Goal: Task Accomplishment & Management: Check status

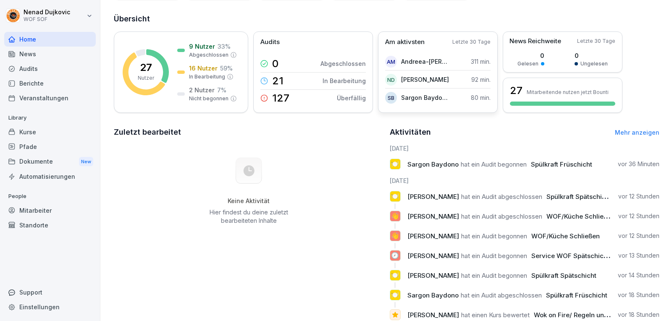
scroll to position [102, 0]
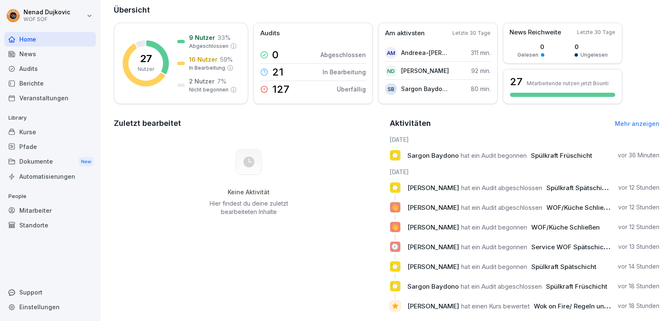
click at [43, 62] on div "Audits" at bounding box center [50, 68] width 92 height 15
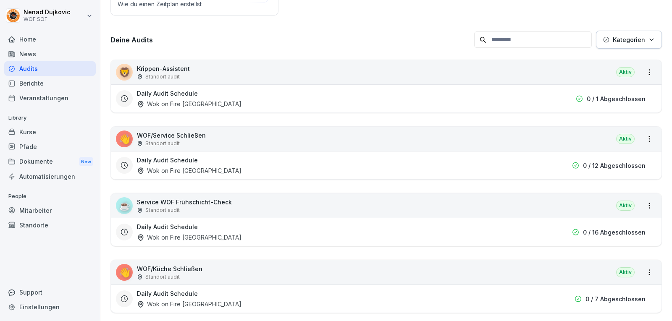
scroll to position [8, 0]
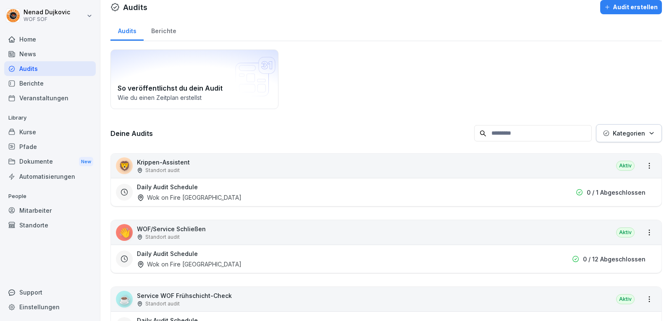
click at [55, 36] on div "Home" at bounding box center [50, 39] width 92 height 15
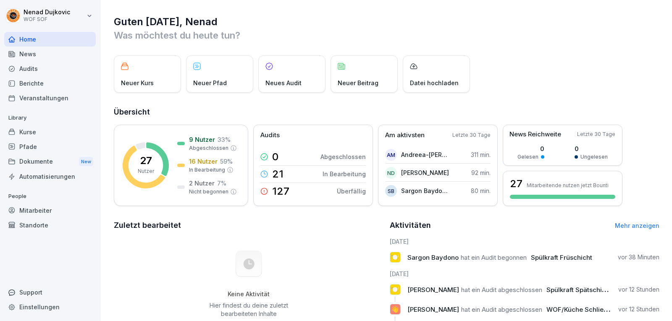
click at [39, 213] on div "Mitarbeiter" at bounding box center [50, 210] width 92 height 15
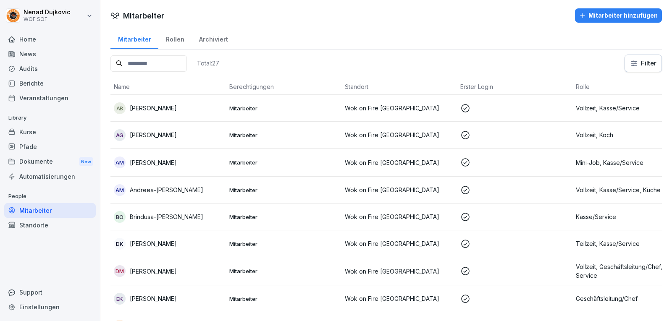
click at [161, 61] on input at bounding box center [148, 63] width 76 height 16
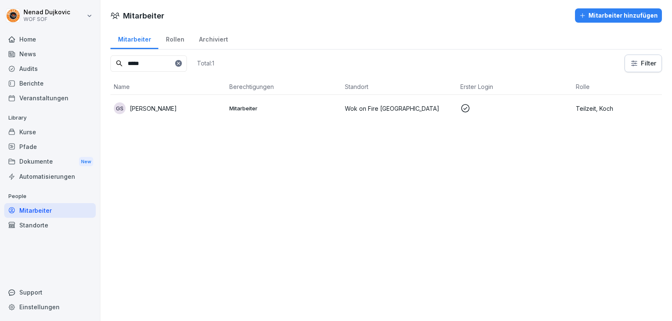
type input "*****"
click at [224, 110] on td "GS [PERSON_NAME]" at bounding box center [167, 108] width 115 height 27
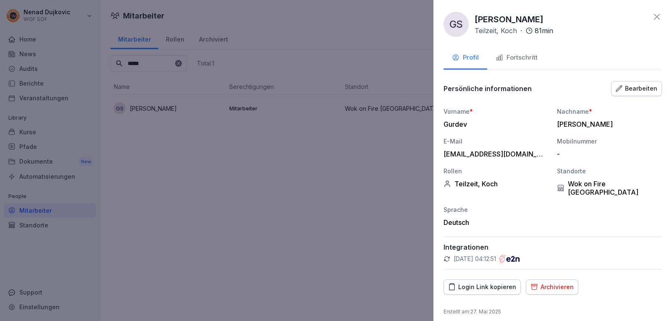
click at [528, 65] on button "Fortschritt" at bounding box center [516, 58] width 59 height 23
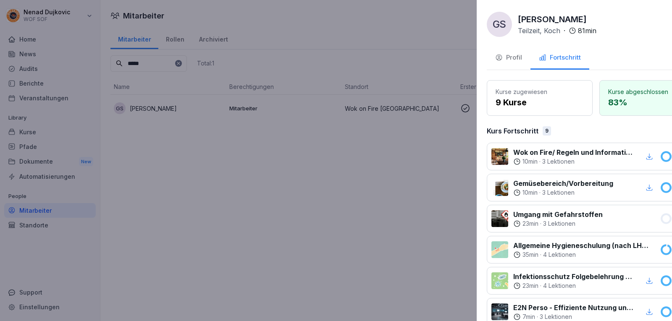
click at [218, 210] on div at bounding box center [336, 160] width 672 height 321
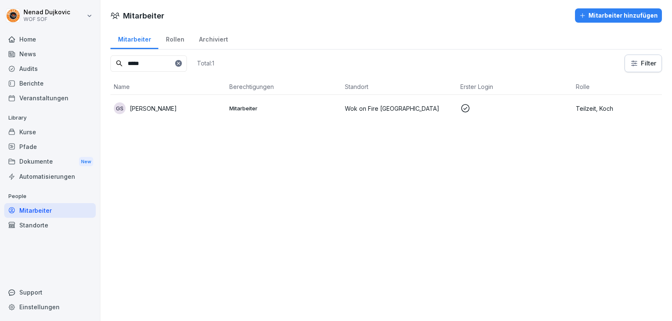
click at [48, 62] on div "Audits" at bounding box center [50, 68] width 92 height 15
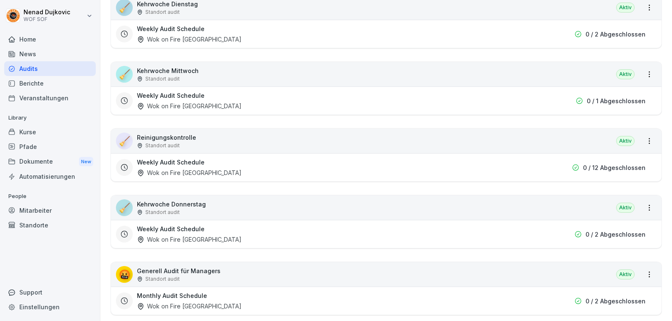
scroll to position [911, 0]
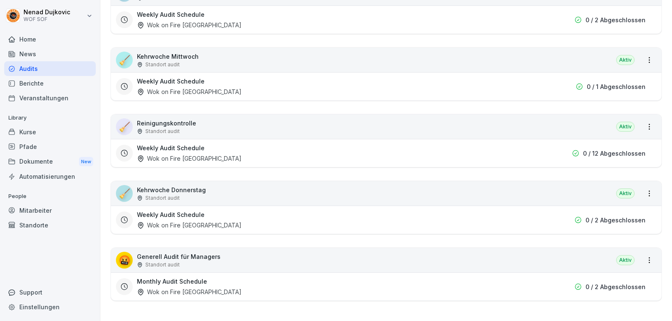
click at [640, 252] on html "[PERSON_NAME] WOF SOF Home News Audits Berichte Veranstaltungen Library Kurse P…" at bounding box center [336, 160] width 672 height 321
click at [623, 265] on div "Alle Berichte ansehen" at bounding box center [609, 270] width 80 height 14
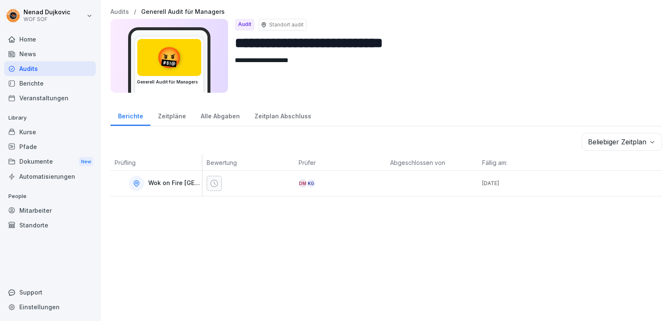
click at [409, 210] on div "**********" at bounding box center [386, 160] width 572 height 321
click at [169, 115] on div "Zeitpläne" at bounding box center [171, 115] width 43 height 21
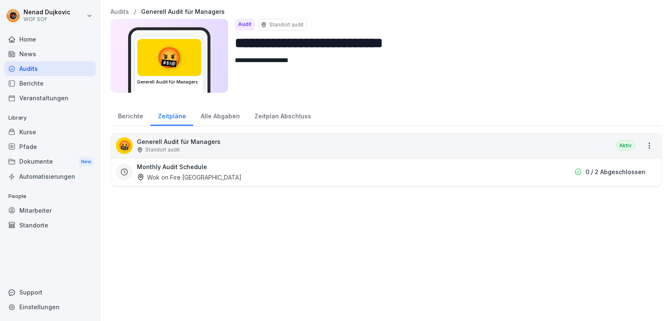
click at [204, 118] on div "Alle Abgaben" at bounding box center [220, 115] width 54 height 21
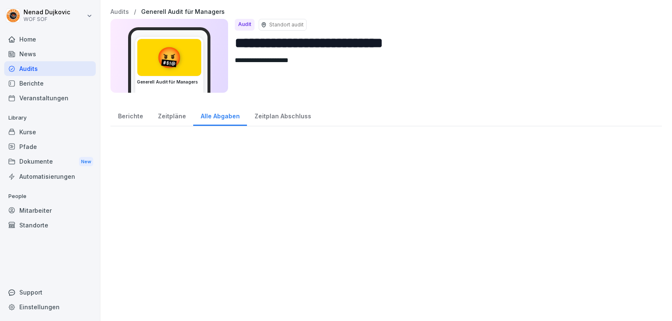
click at [249, 119] on div "Zeitplan Abschluss" at bounding box center [282, 115] width 71 height 21
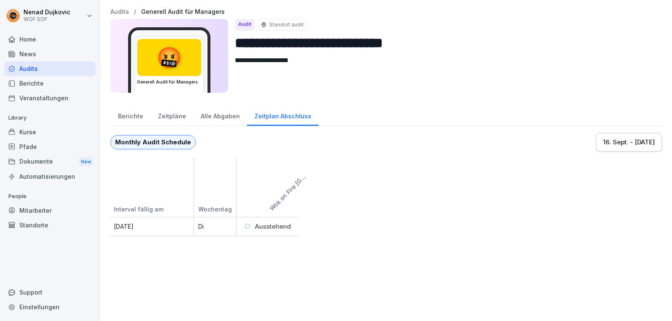
click at [28, 67] on div "Audits" at bounding box center [50, 68] width 92 height 15
